Goal: Task Accomplishment & Management: Manage account settings

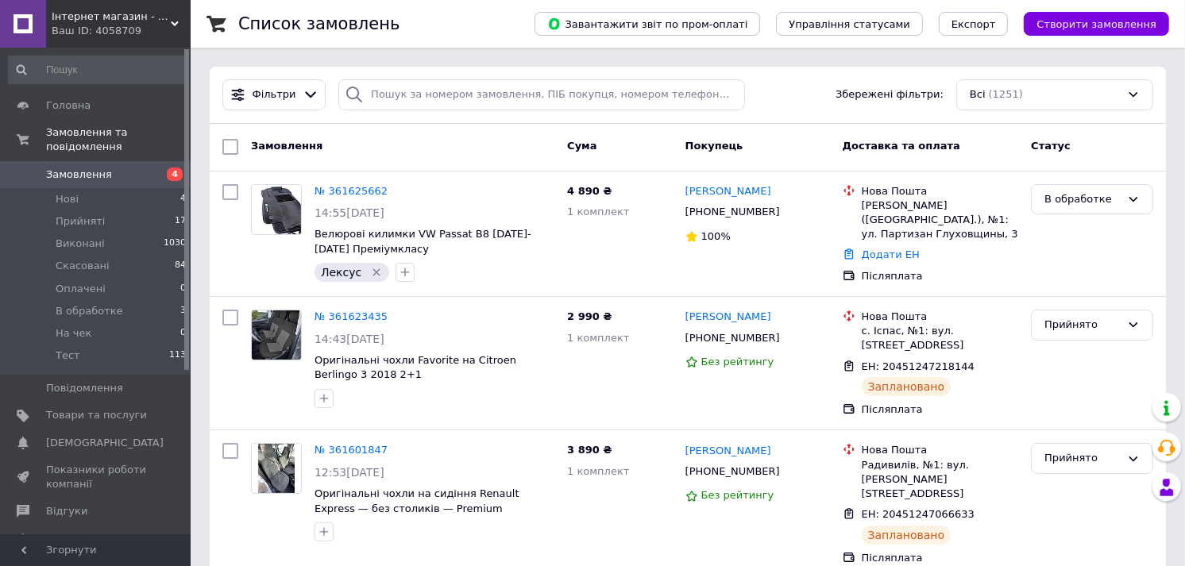
click at [353, 185] on link "№ 361625662" at bounding box center [350, 191] width 73 height 12
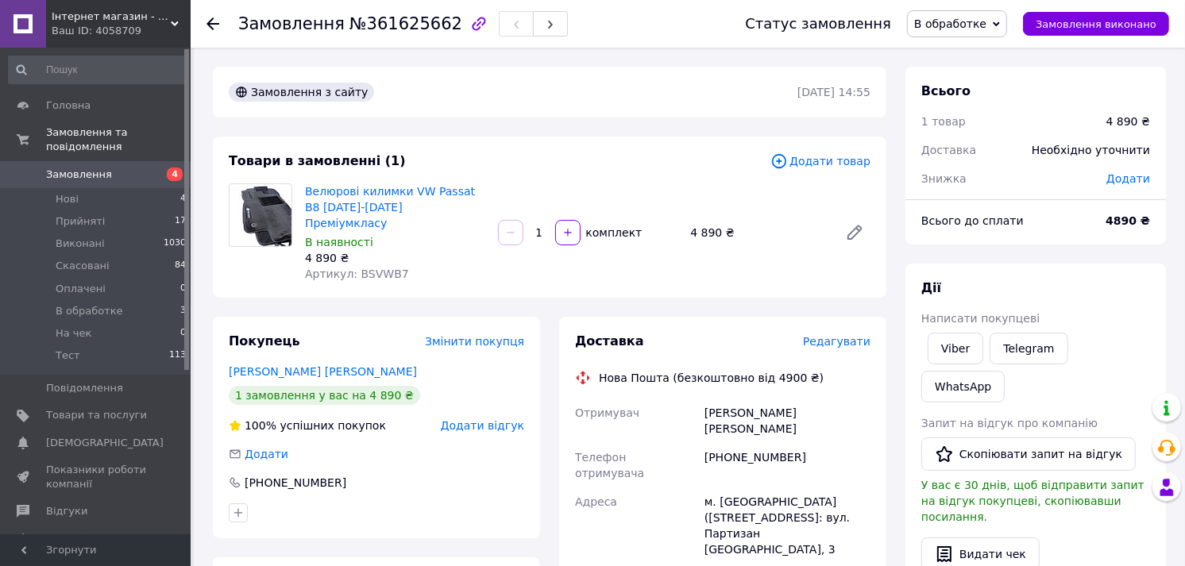
click at [371, 268] on span "Артикул: BSVWB7" at bounding box center [357, 274] width 104 height 13
copy span "BSVWB7"
click at [117, 168] on span "Замовлення" at bounding box center [96, 175] width 101 height 14
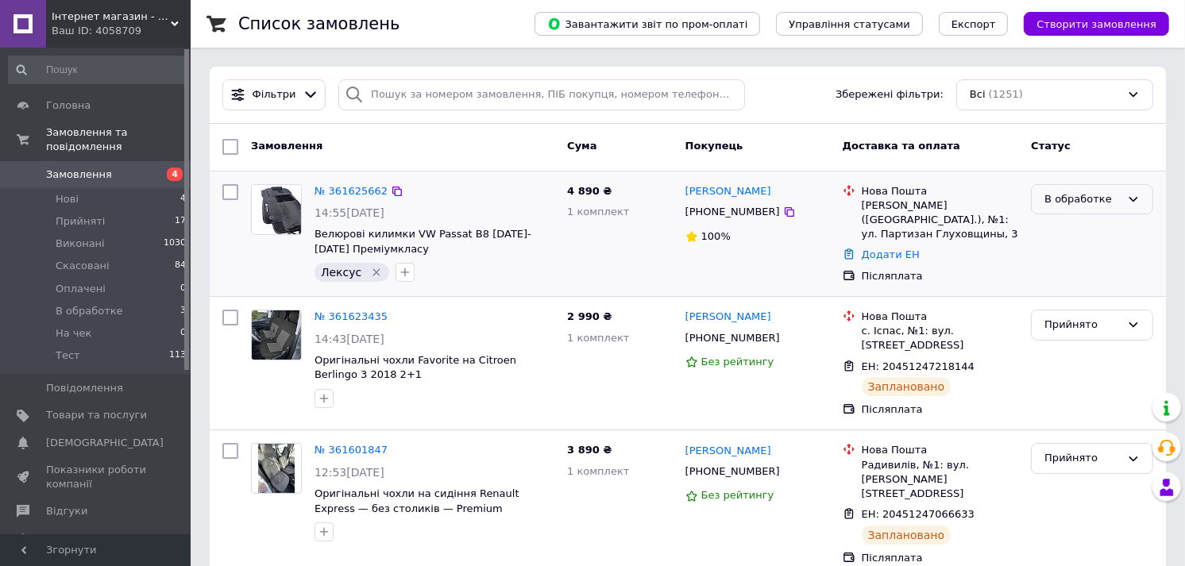
click at [106, 168] on span "Замовлення" at bounding box center [96, 175] width 101 height 14
click at [118, 168] on span "Замовлення" at bounding box center [96, 175] width 101 height 14
click at [106, 168] on span "Замовлення" at bounding box center [96, 175] width 101 height 14
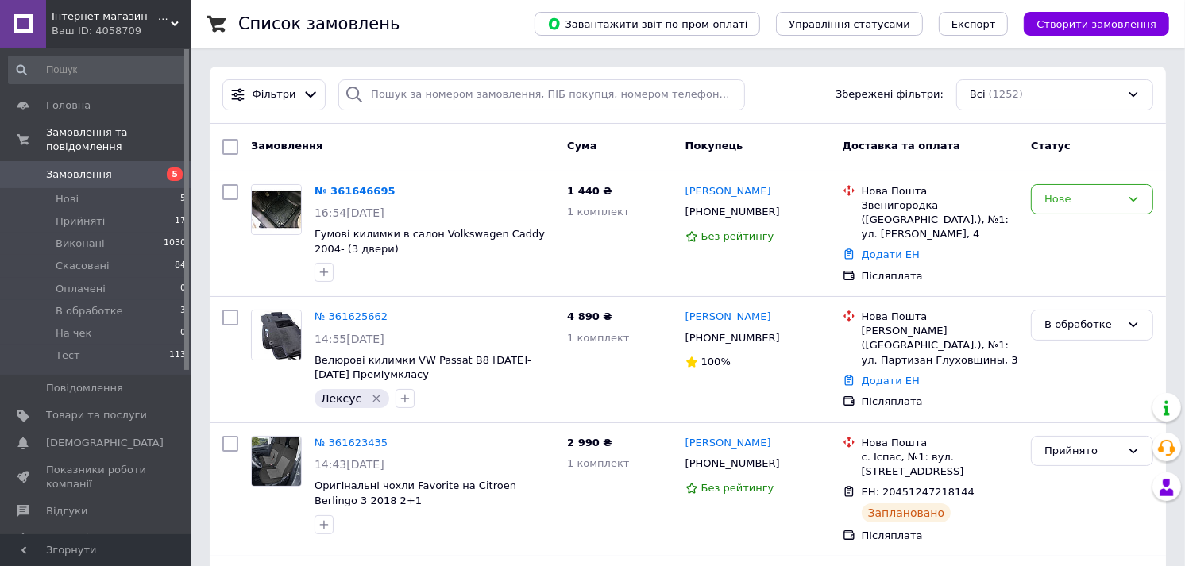
click at [337, 185] on link "№ 361646695" at bounding box center [354, 191] width 81 height 12
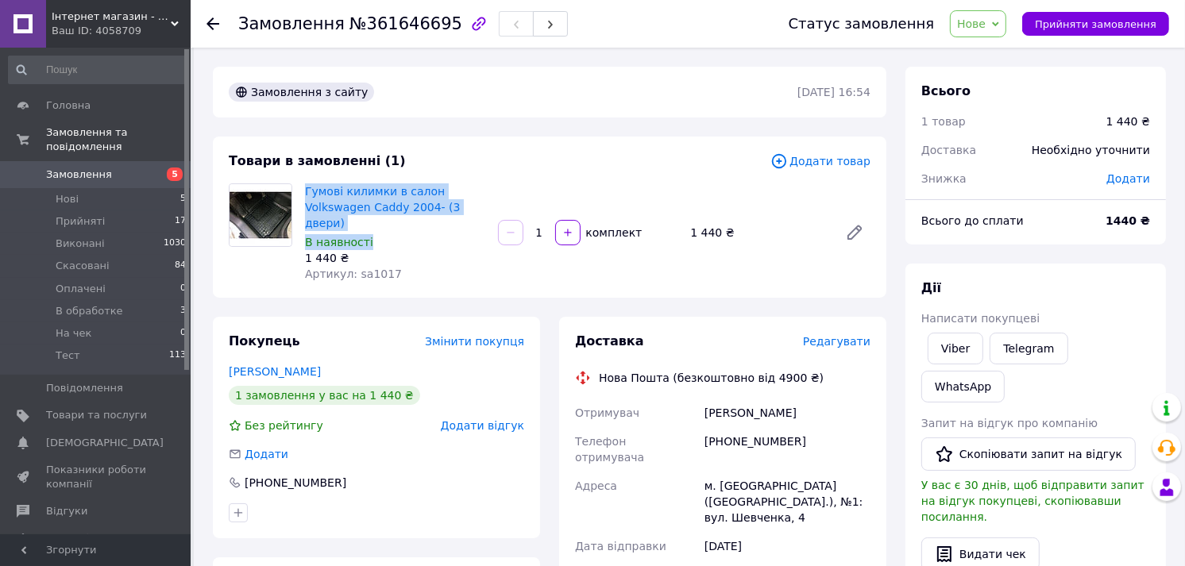
drag, startPoint x: 304, startPoint y: 194, endPoint x: 470, endPoint y: 215, distance: 167.4
click at [470, 215] on div "Гумові килимки в салон Volkswagen Caddy 2004- (3 двери) В наявності 1 440 ₴ Арт…" at bounding box center [395, 232] width 193 height 105
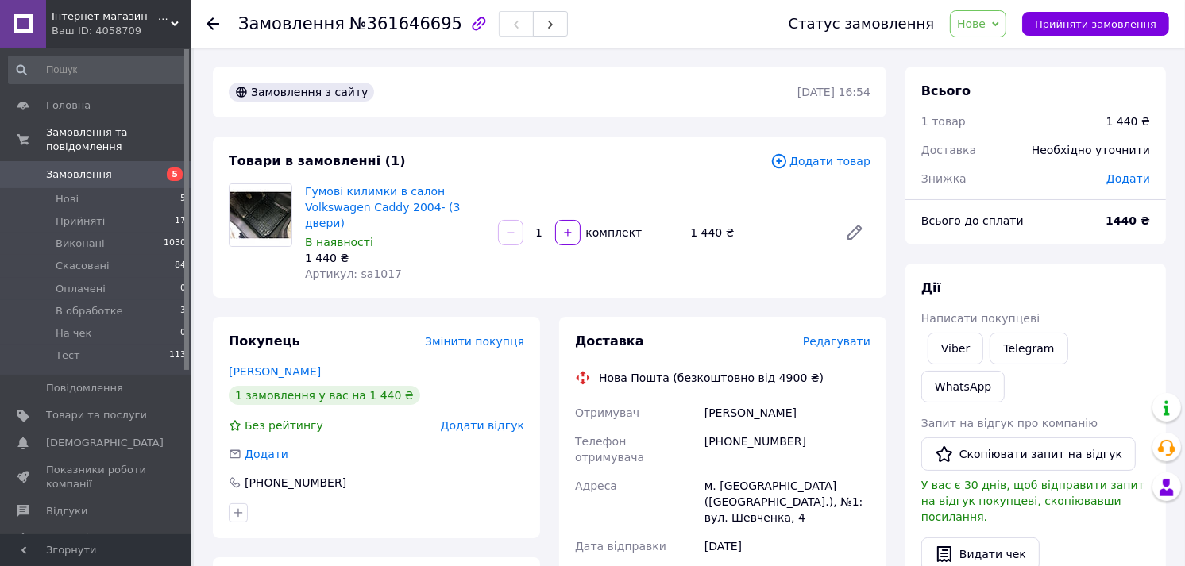
drag, startPoint x: 470, startPoint y: 215, endPoint x: 534, endPoint y: 145, distance: 95.6
click at [534, 145] on div "Товари в замовленні (1) Додати товар Гумові килимки в салон Volkswagen Caddy 20…" at bounding box center [549, 217] width 673 height 161
click at [1002, 21] on span "Нове" at bounding box center [978, 23] width 56 height 27
click at [1002, 151] on li "В обработке" at bounding box center [992, 151] width 83 height 24
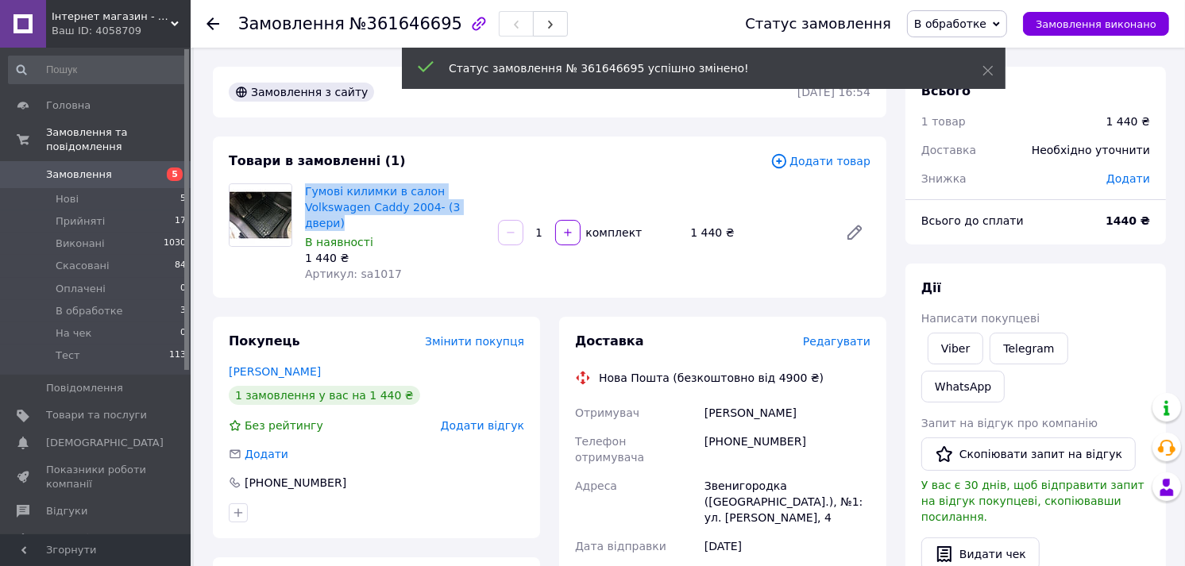
drag, startPoint x: 322, startPoint y: 195, endPoint x: 476, endPoint y: 214, distance: 155.3
click at [476, 214] on div "Гумові килимки в салон Volkswagen Caddy 2004- (3 двери) В наявності 1 440 ₴ Арт…" at bounding box center [395, 232] width 193 height 105
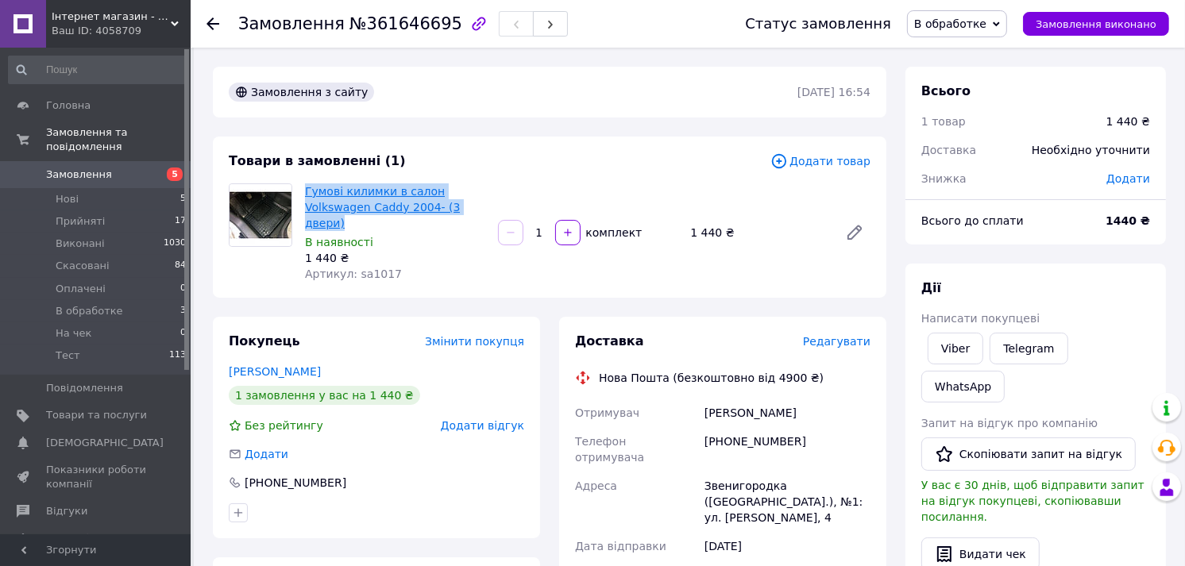
drag, startPoint x: 476, startPoint y: 214, endPoint x: 458, endPoint y: 207, distance: 19.6
copy link "Гумові килимки в салон Volkswagen Caddy 2004- (3 двери)"
click at [632, 160] on div "Товари в замовленні (1)" at bounding box center [500, 161] width 542 height 18
click at [835, 335] on span "Редагувати" at bounding box center [837, 341] width 68 height 13
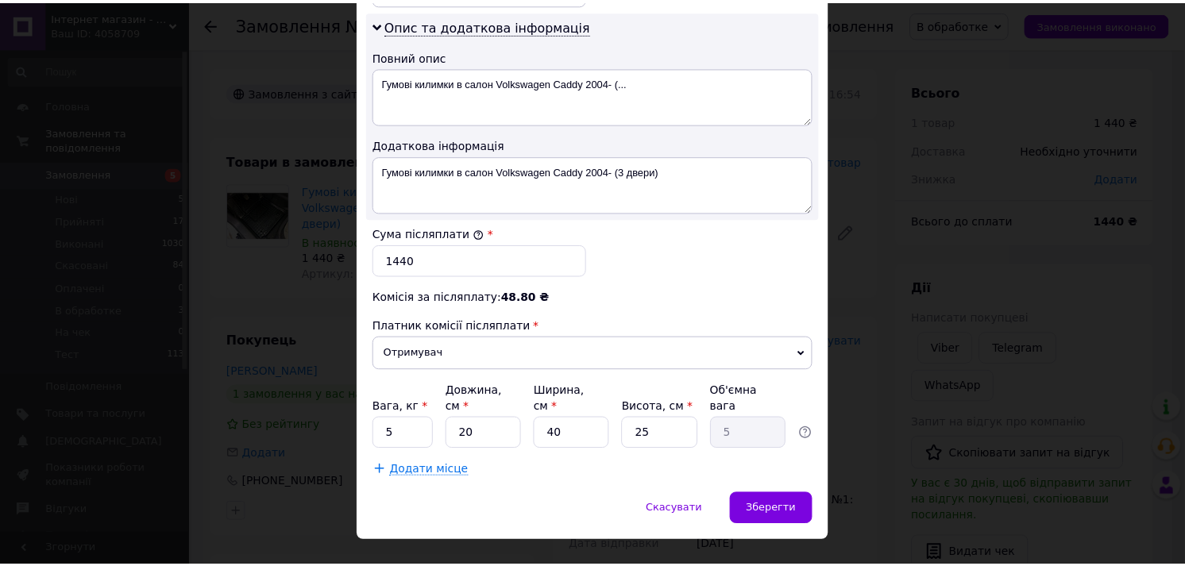
scroll to position [826, 0]
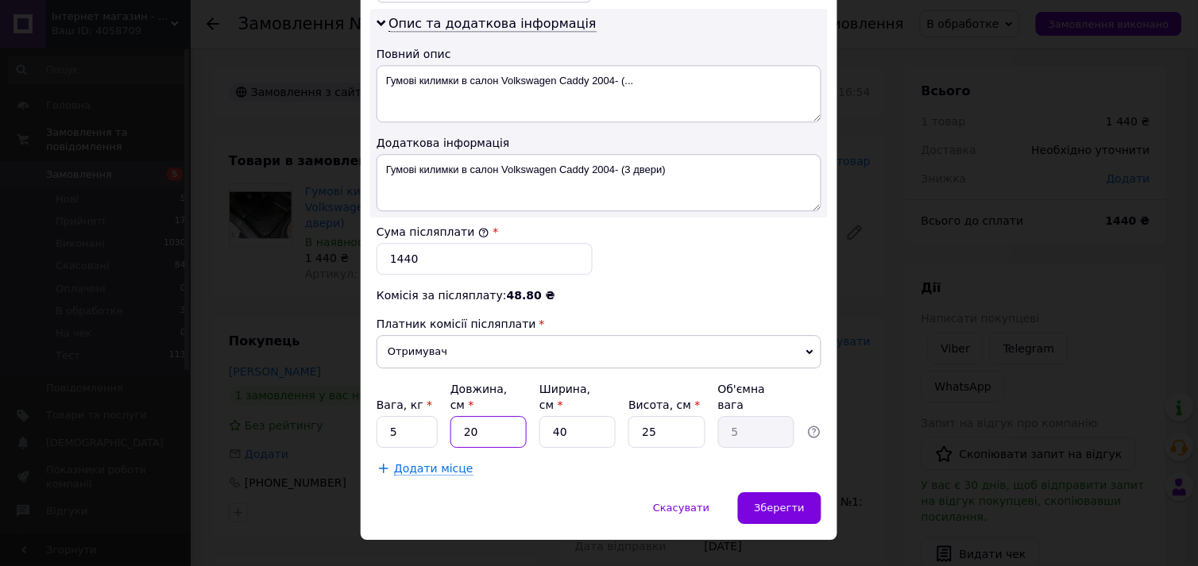
drag, startPoint x: 461, startPoint y: 393, endPoint x: 438, endPoint y: 393, distance: 22.2
click at [442, 392] on div "Вага, кг * 5 Довжина, см * 20 Ширина, см * 40 Висота, см * 25 Об'ємна вага 5" at bounding box center [598, 414] width 445 height 67
type input "8"
type input "2"
type input "80"
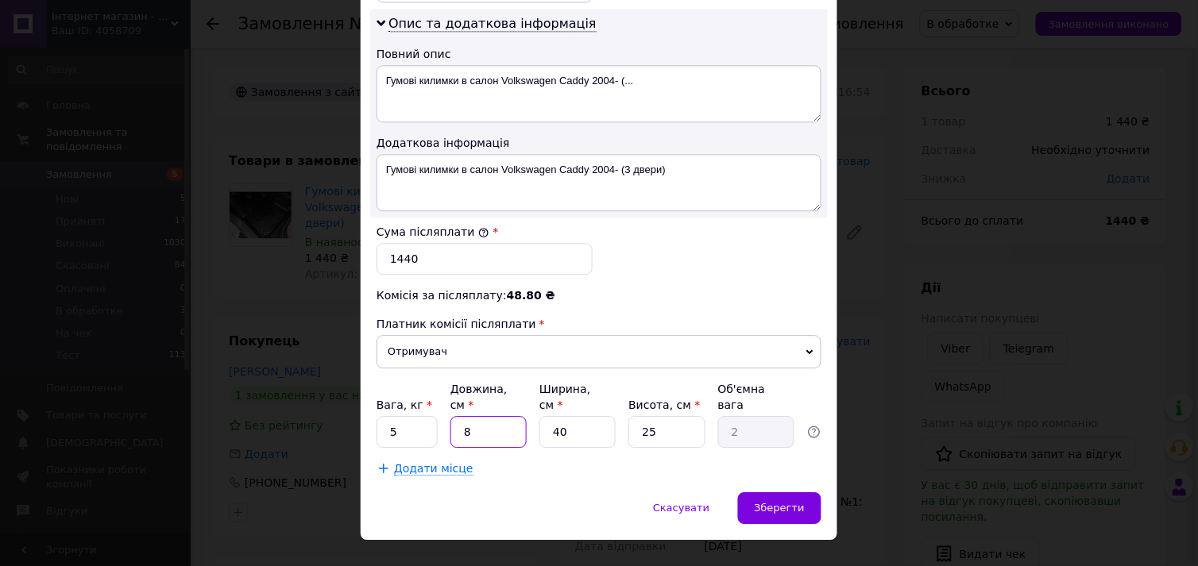
type input "20"
type input "80"
drag, startPoint x: 578, startPoint y: 410, endPoint x: 528, endPoint y: 401, distance: 50.8
click at [533, 400] on div "Вага, кг * 5 Довжина, см * 80 Ширина, см * 40 Висота, см * 25 Об'ємна вага 20" at bounding box center [598, 414] width 445 height 67
type input "6"
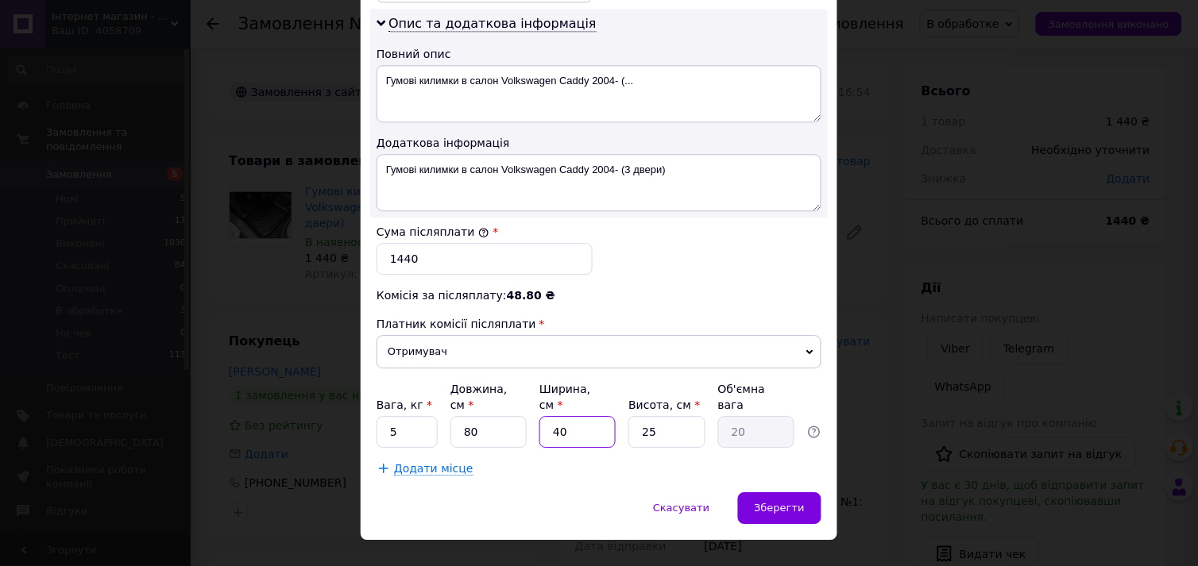
type input "3"
type input "60"
type input "30"
type input "60"
drag, startPoint x: 632, startPoint y: 398, endPoint x: 597, endPoint y: 388, distance: 36.4
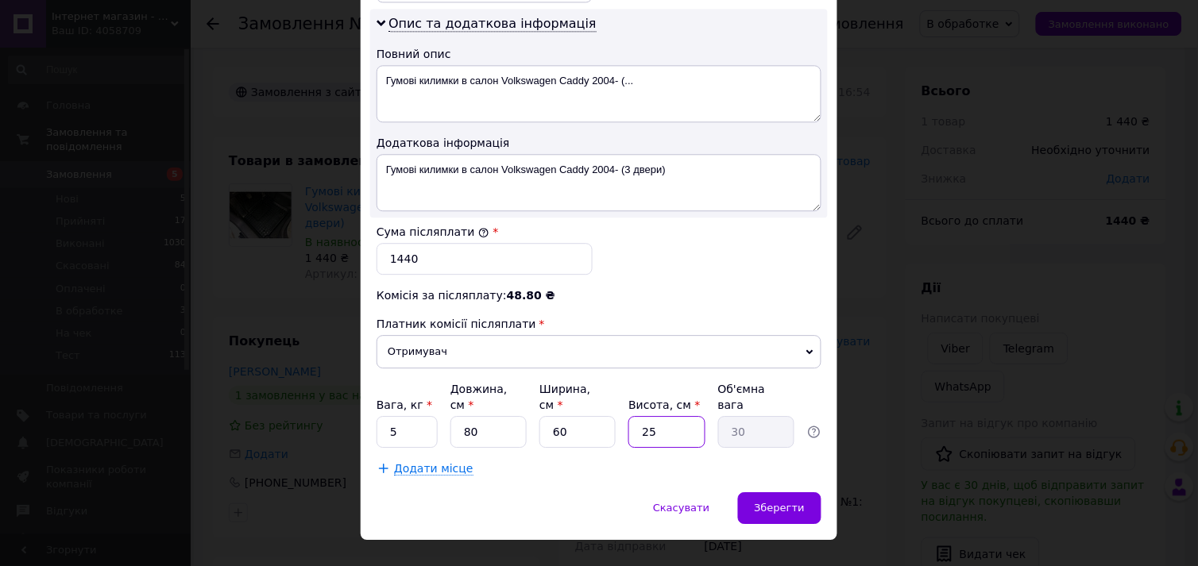
click at [598, 388] on div "Вага, кг * 5 Довжина, см * 80 Ширина, см * 60 Висота, см * 25 Об'ємна вага 30" at bounding box center [598, 414] width 445 height 67
type input "5"
type input "6"
type input "5"
click at [792, 492] on div "Зберегти" at bounding box center [779, 508] width 83 height 32
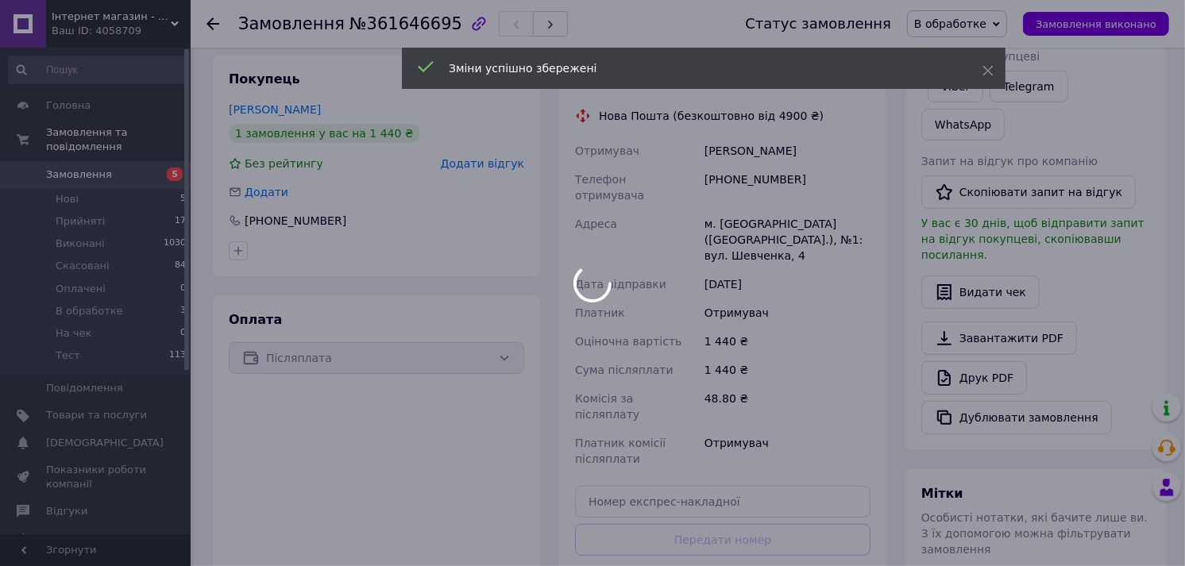
scroll to position [441, 0]
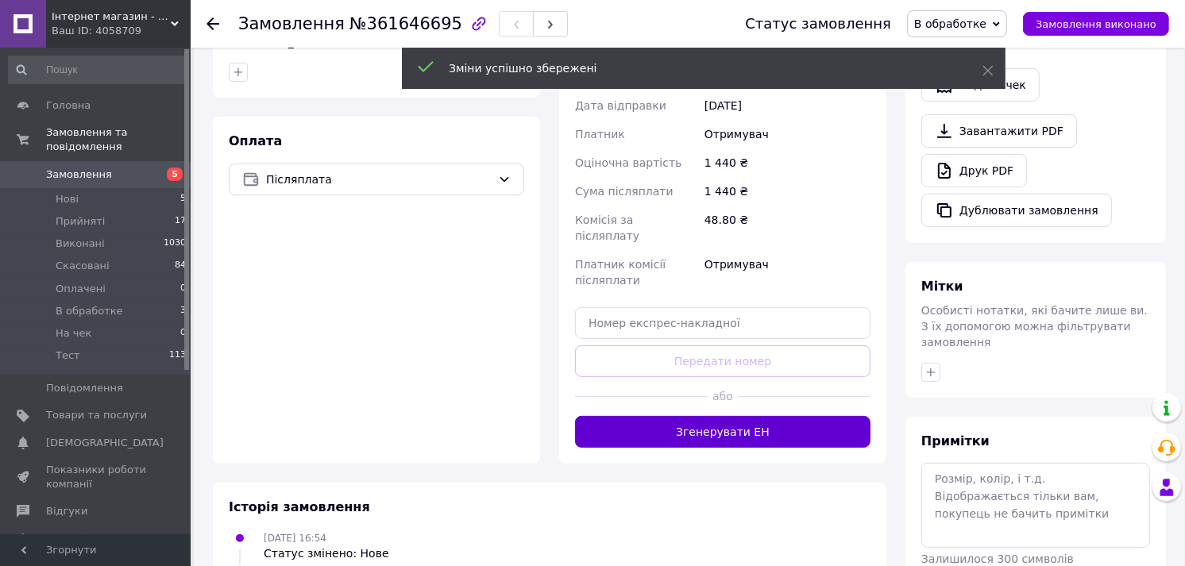
click at [789, 416] on button "Згенерувати ЕН" at bounding box center [722, 432] width 295 height 32
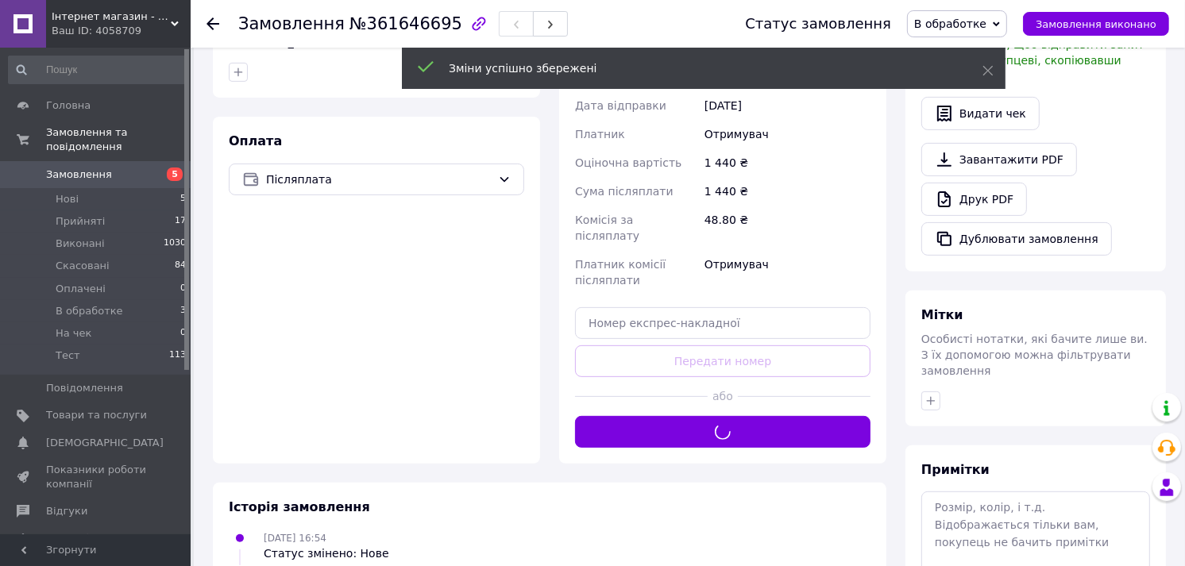
scroll to position [88, 0]
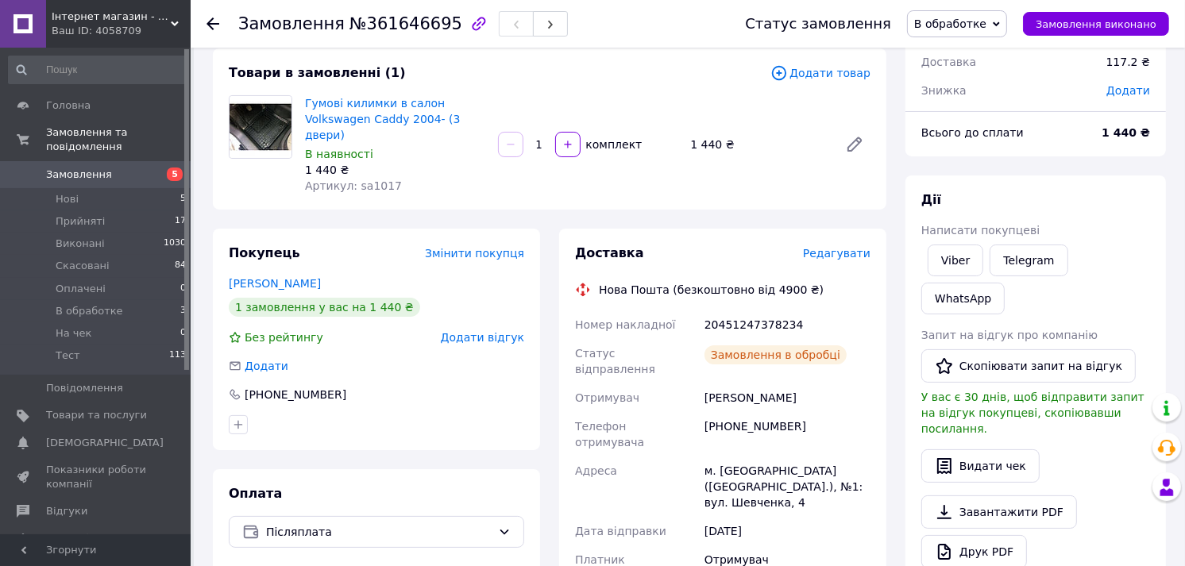
click at [369, 179] on span "Артикул: sa1017" at bounding box center [353, 185] width 97 height 13
copy span "sa1017"
click at [743, 311] on div "20451247378234" at bounding box center [787, 325] width 172 height 29
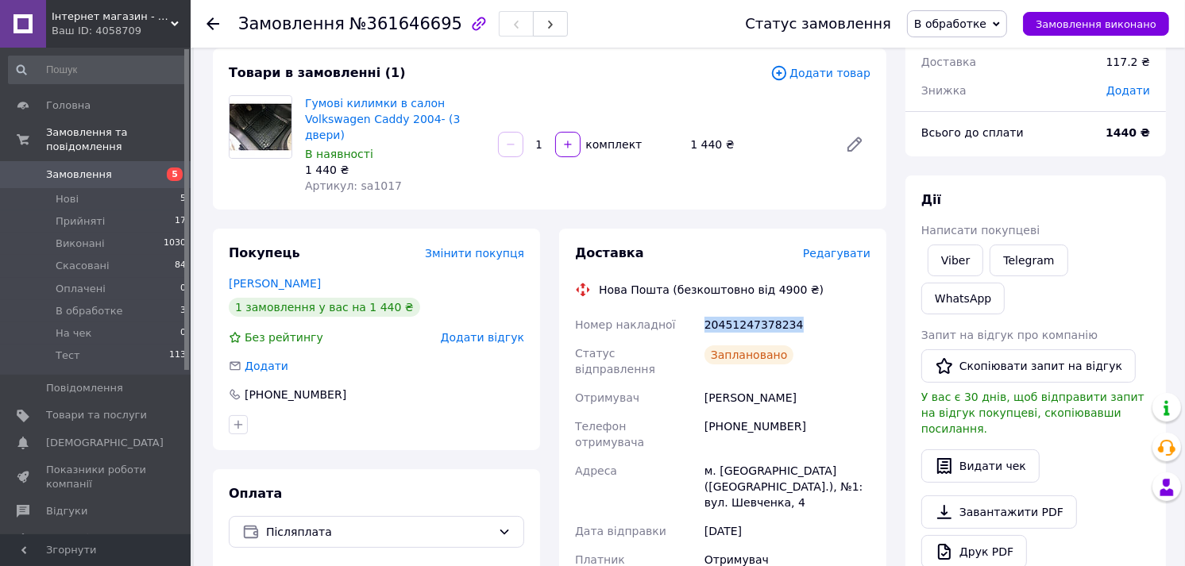
copy div "20451247378234"
click at [996, 12] on span "В обработке" at bounding box center [957, 23] width 100 height 27
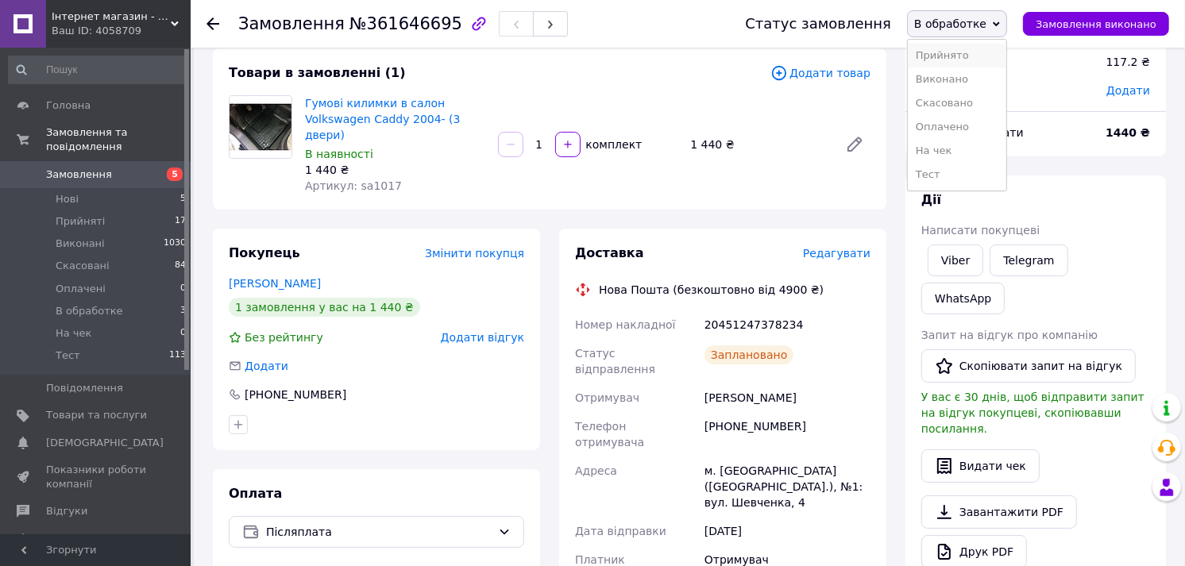
click at [982, 51] on li "Прийнято" at bounding box center [957, 56] width 98 height 24
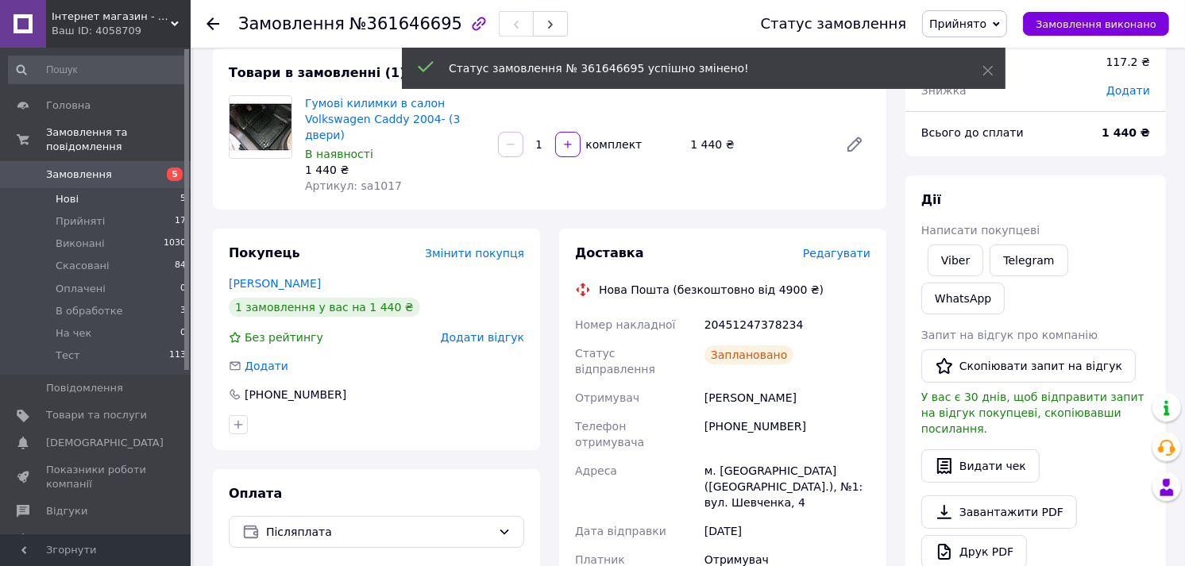
click at [89, 188] on li "Нові 5" at bounding box center [97, 199] width 195 height 22
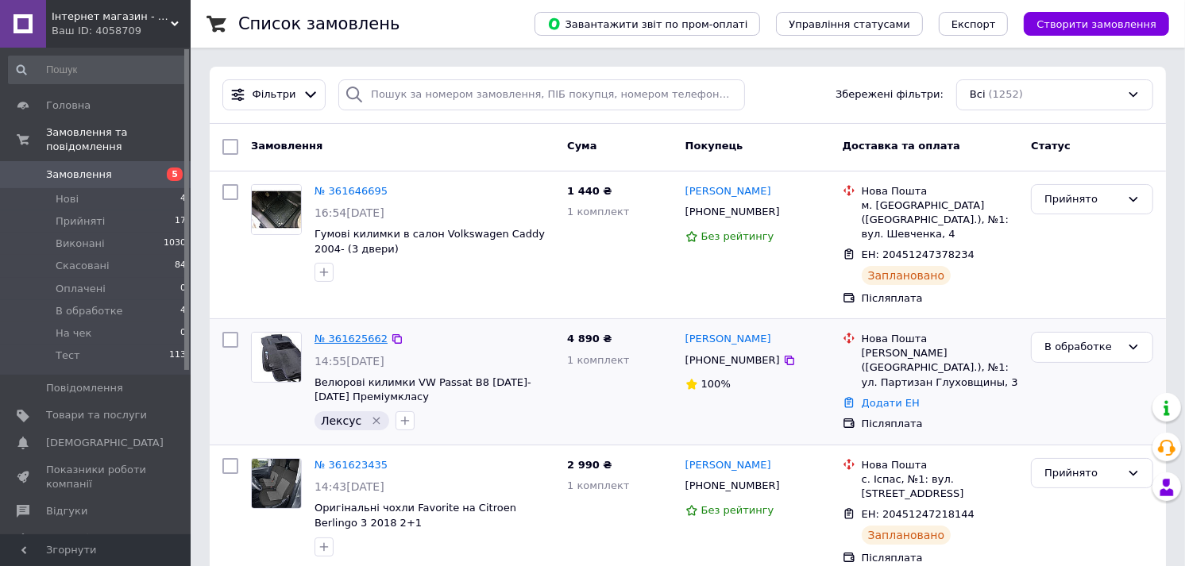
click at [338, 333] on link "№ 361625662" at bounding box center [350, 339] width 73 height 12
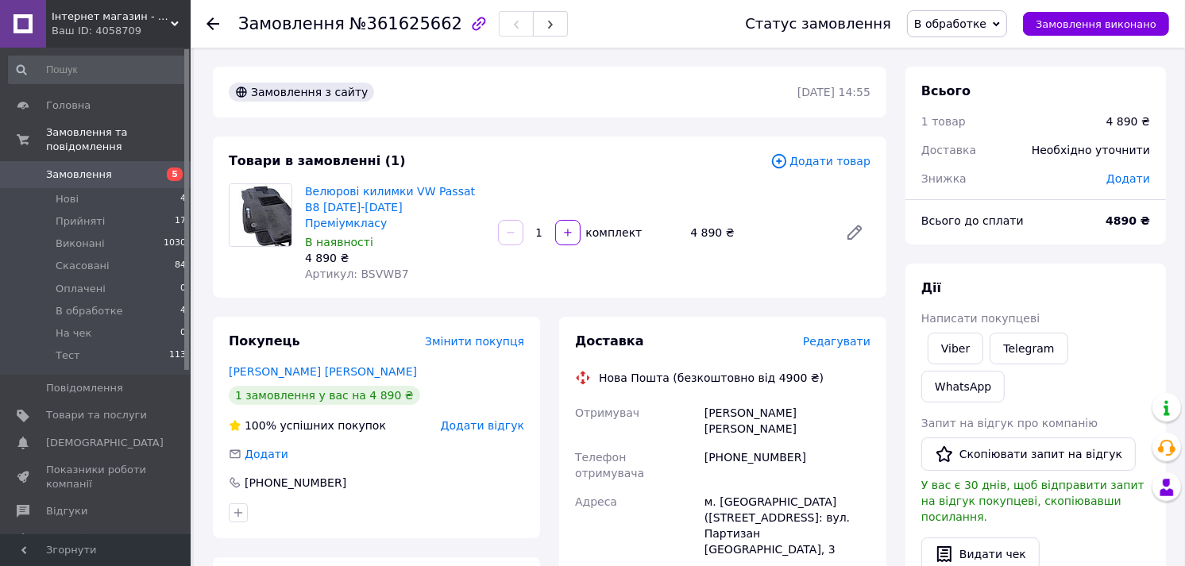
click at [856, 335] on span "Редагувати" at bounding box center [837, 341] width 68 height 13
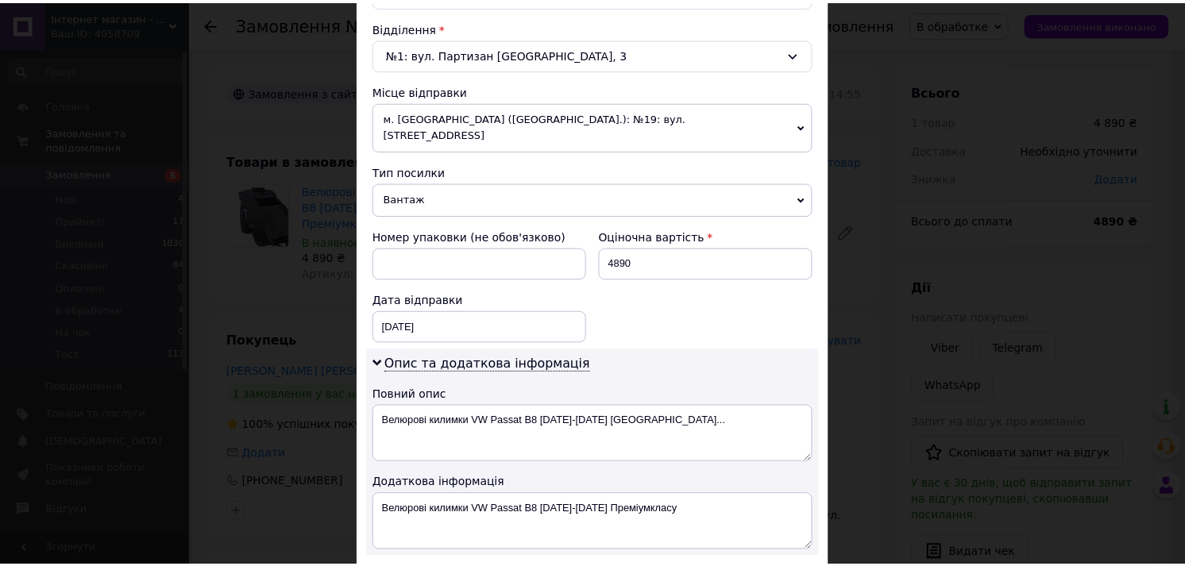
scroll to position [826, 0]
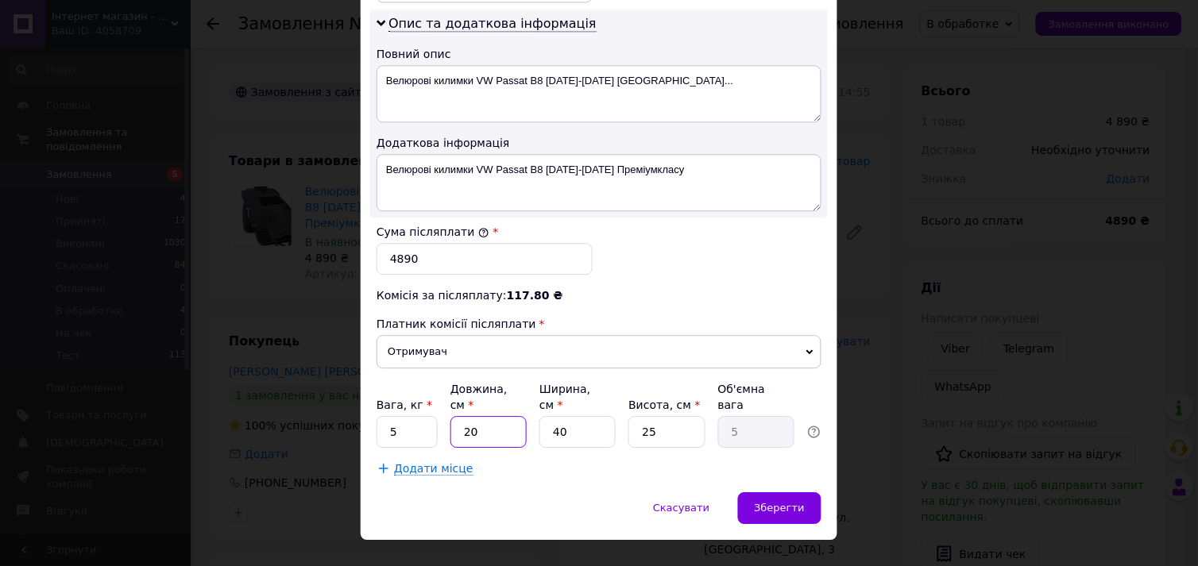
drag, startPoint x: 491, startPoint y: 407, endPoint x: 431, endPoint y: 405, distance: 59.6
click at [435, 405] on div "Вага, кг * 5 Довжина, см * 20 Ширина, см * 40 Висота, см * 25 Об'ємна вага 5" at bounding box center [598, 414] width 445 height 67
type input "8"
type input "2"
type input "80"
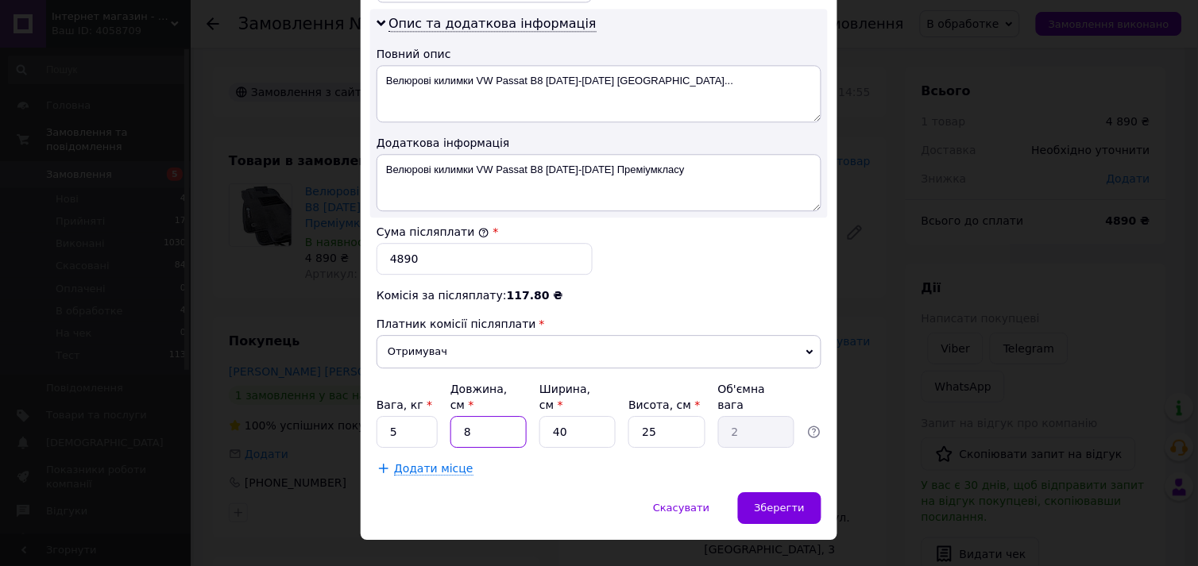
type input "20"
type input "80"
drag, startPoint x: 583, startPoint y: 398, endPoint x: 535, endPoint y: 392, distance: 48.0
click at [536, 392] on div "Вага, кг * 5 Довжина, см * 80 Ширина, см * 40 Висота, см * 25 Об'ємна вага 20" at bounding box center [598, 414] width 445 height 67
type input "6"
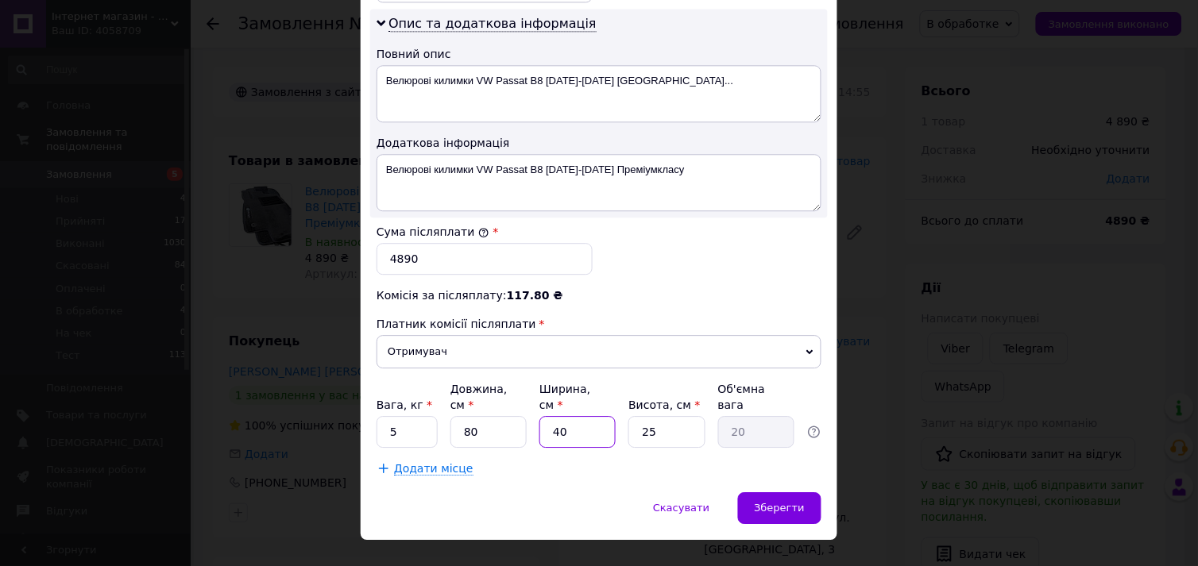
type input "3"
type input "60"
type input "30"
type input "60"
drag, startPoint x: 652, startPoint y: 403, endPoint x: 618, endPoint y: 401, distance: 34.2
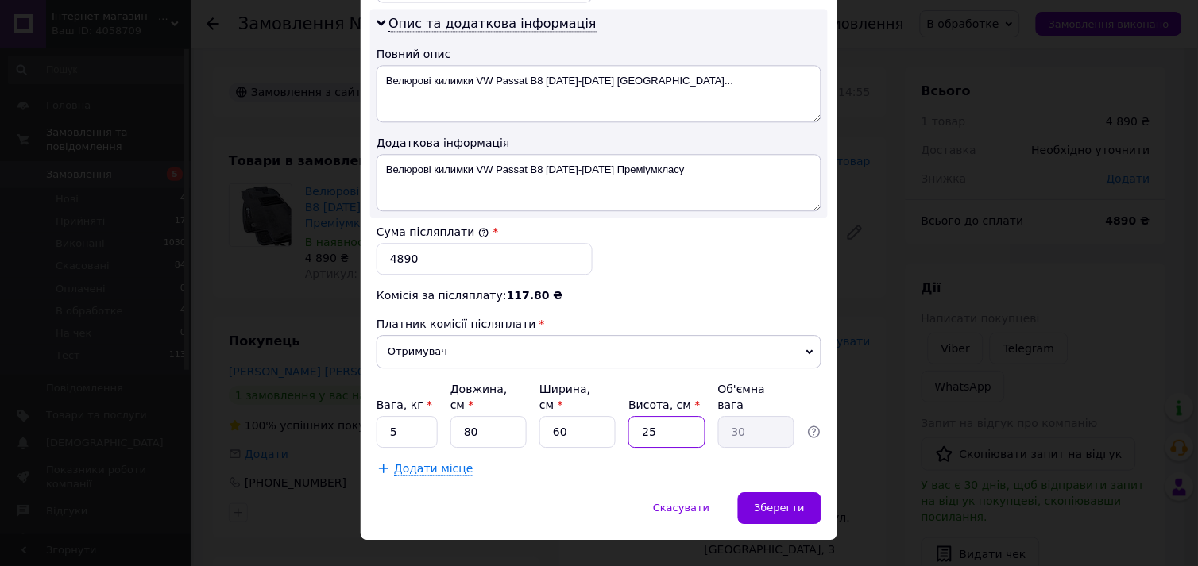
click at [618, 401] on div "Вага, кг * 5 Довжина, см * 80 Ширина, см * 60 Висота, см * 25 Об'ємна вага 30" at bounding box center [598, 414] width 445 height 67
type input "5"
type input "6"
type input "5"
click at [781, 492] on div "Зберегти" at bounding box center [779, 508] width 83 height 32
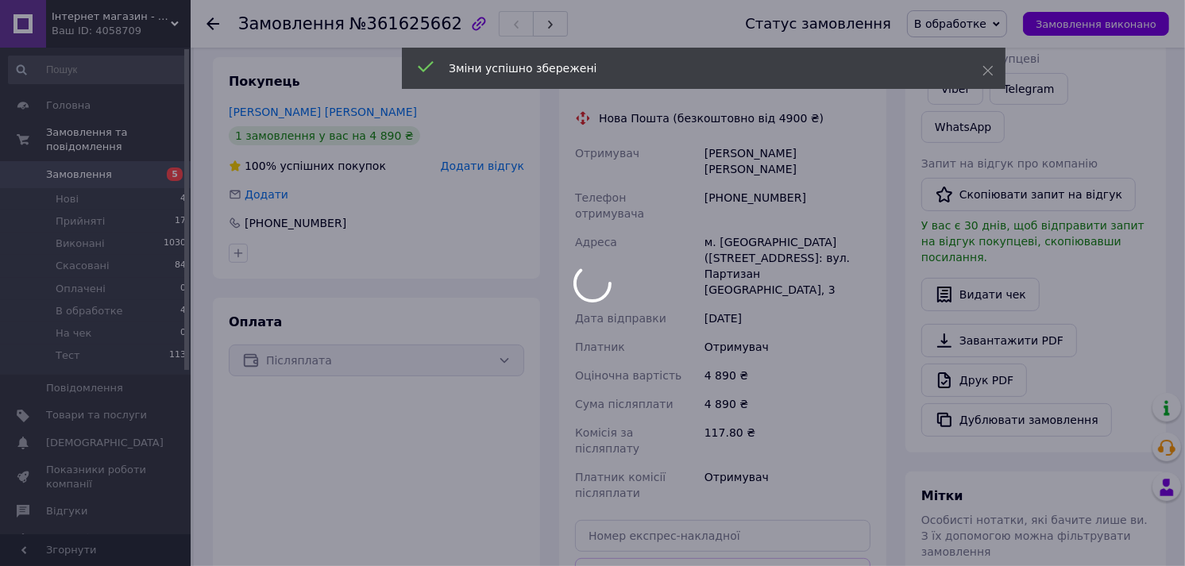
scroll to position [264, 0]
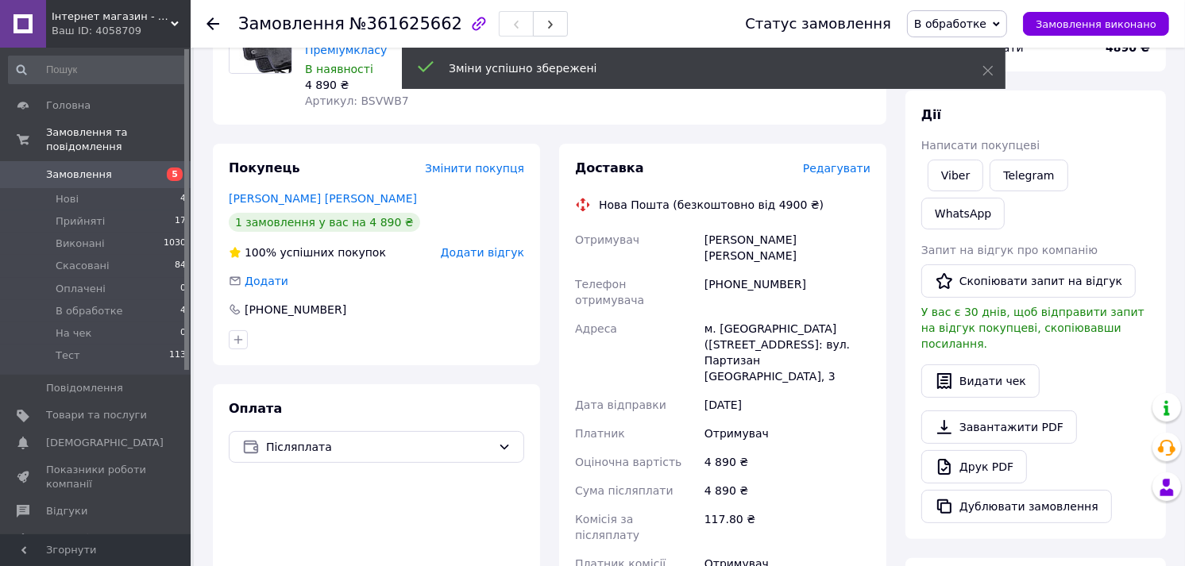
scroll to position [88, 0]
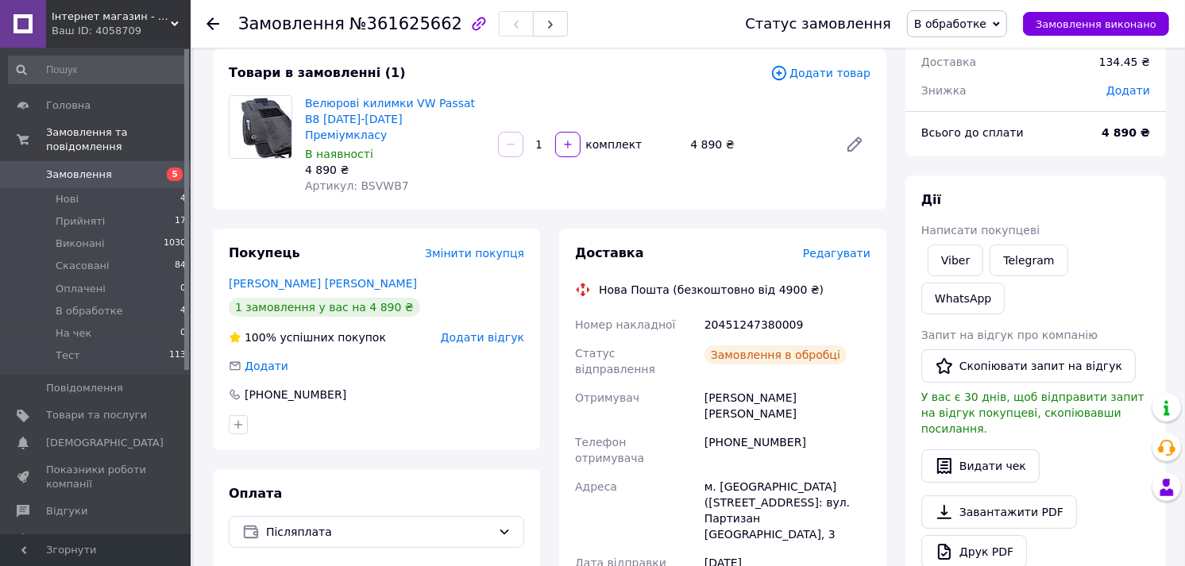
click at [755, 311] on div "20451247380009" at bounding box center [787, 325] width 172 height 29
copy div "20451247380009"
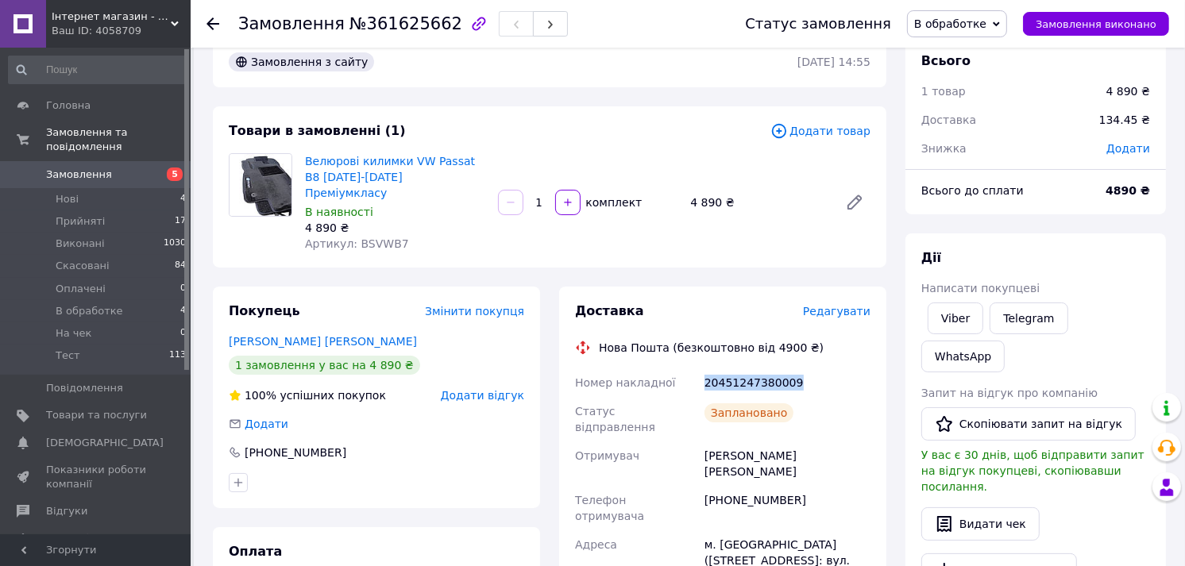
scroll to position [0, 0]
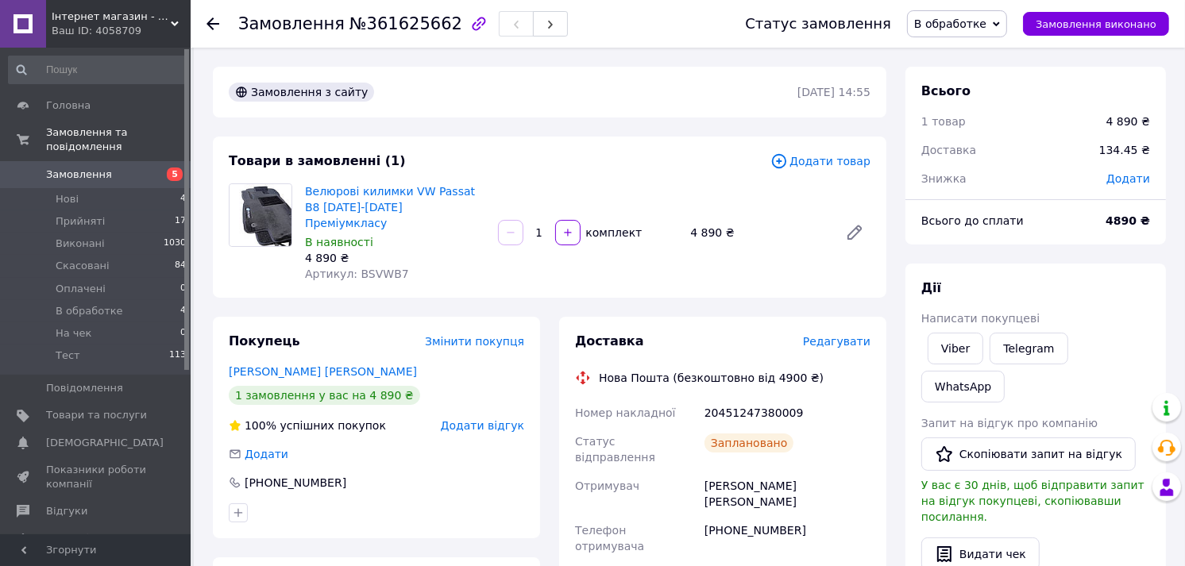
click at [379, 268] on span "Артикул: BSVWB7" at bounding box center [357, 274] width 104 height 13
copy span "BSVWB7"
click at [765, 399] on div "20451247380009" at bounding box center [787, 413] width 172 height 29
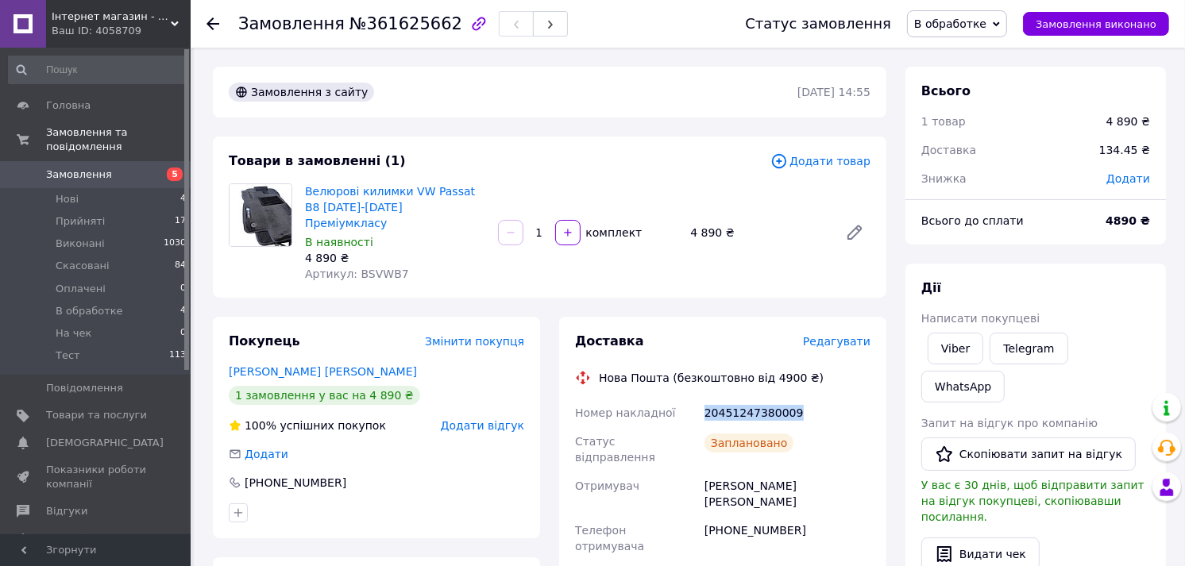
copy div "20451247380009"
click at [979, 30] on span "В обработке" at bounding box center [957, 23] width 100 height 27
click at [974, 44] on li "Прийнято" at bounding box center [957, 56] width 98 height 24
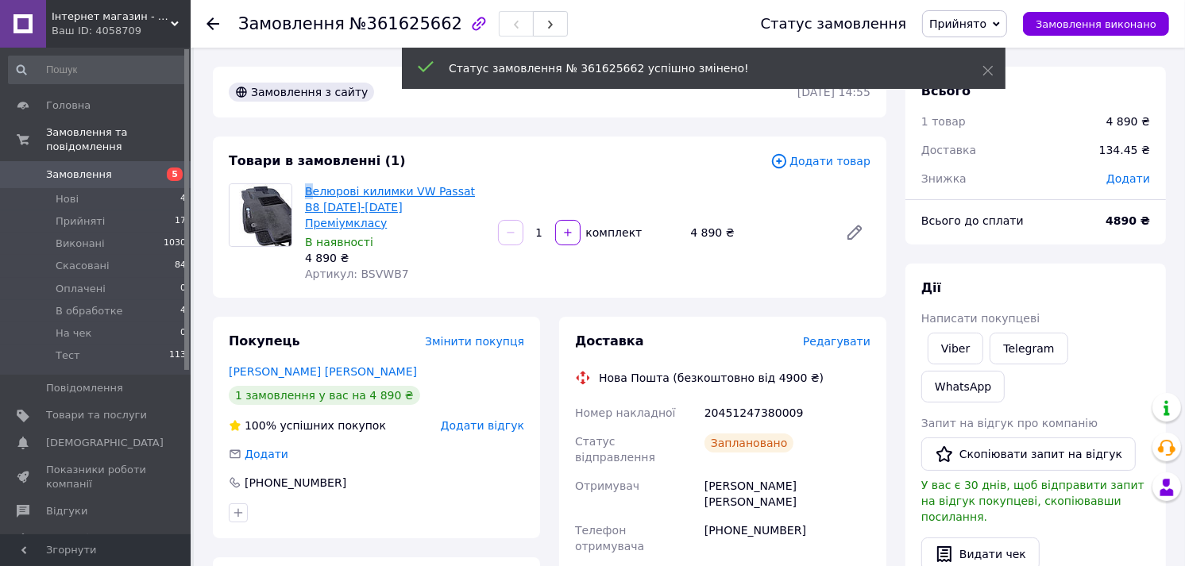
drag, startPoint x: 300, startPoint y: 189, endPoint x: 312, endPoint y: 194, distance: 12.8
click at [312, 194] on div "Велюрові килимки VW Passat B8 2014-2023 Преміумкласу В наявності 4 890 ₴ Артику…" at bounding box center [395, 232] width 193 height 105
drag, startPoint x: 312, startPoint y: 194, endPoint x: 590, endPoint y: 157, distance: 280.3
click at [590, 157] on div "Товари в замовленні (1)" at bounding box center [500, 161] width 542 height 18
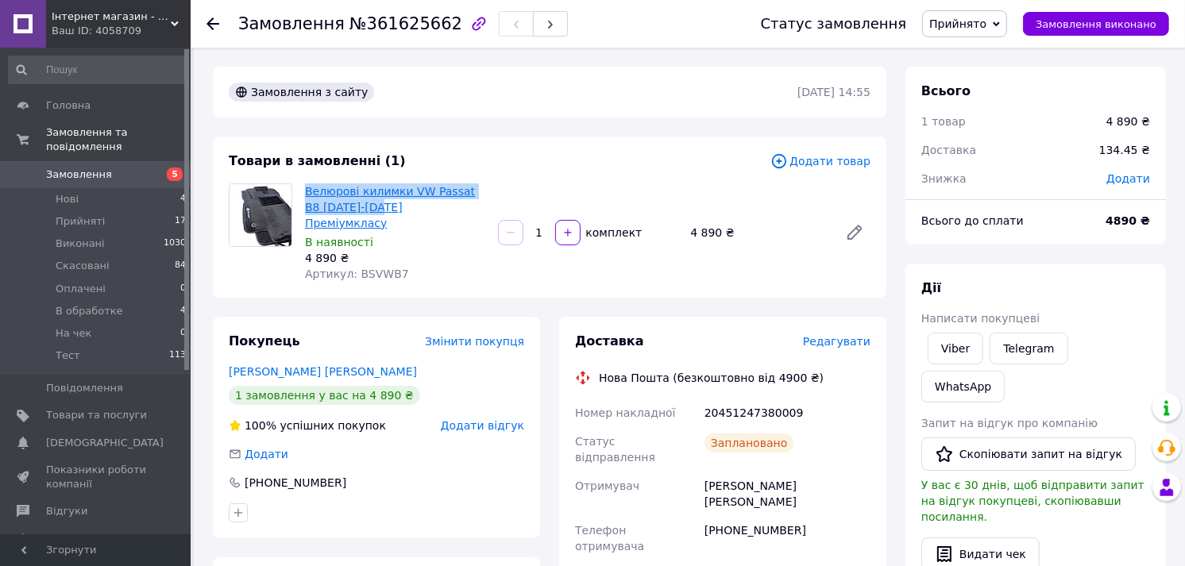
drag, startPoint x: 299, startPoint y: 193, endPoint x: 362, endPoint y: 208, distance: 65.3
click at [362, 208] on div "Велюрові килимки VW Passat B8 2014-2023 Преміумкласу В наявності 4 890 ₴ Артику…" at bounding box center [395, 232] width 193 height 105
drag, startPoint x: 362, startPoint y: 208, endPoint x: 343, endPoint y: 205, distance: 19.3
copy link "Велюрові килимки VW Passat B8 2014-2023"
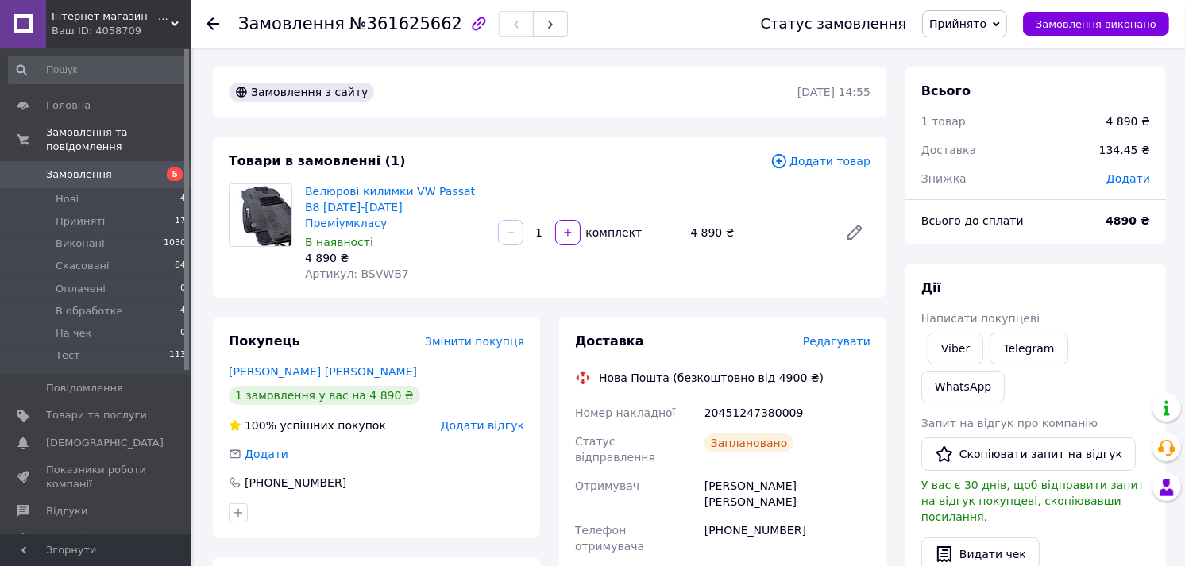
click at [137, 168] on span "Замовлення" at bounding box center [96, 175] width 101 height 14
